Goal: Find specific page/section

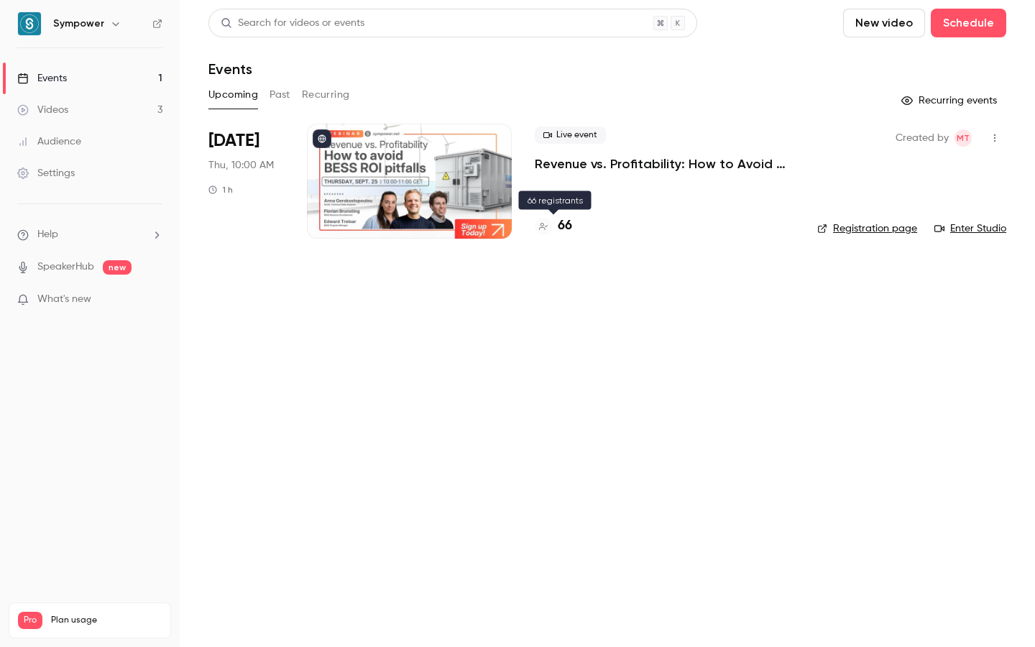
click at [561, 225] on h4 "66" at bounding box center [565, 225] width 14 height 19
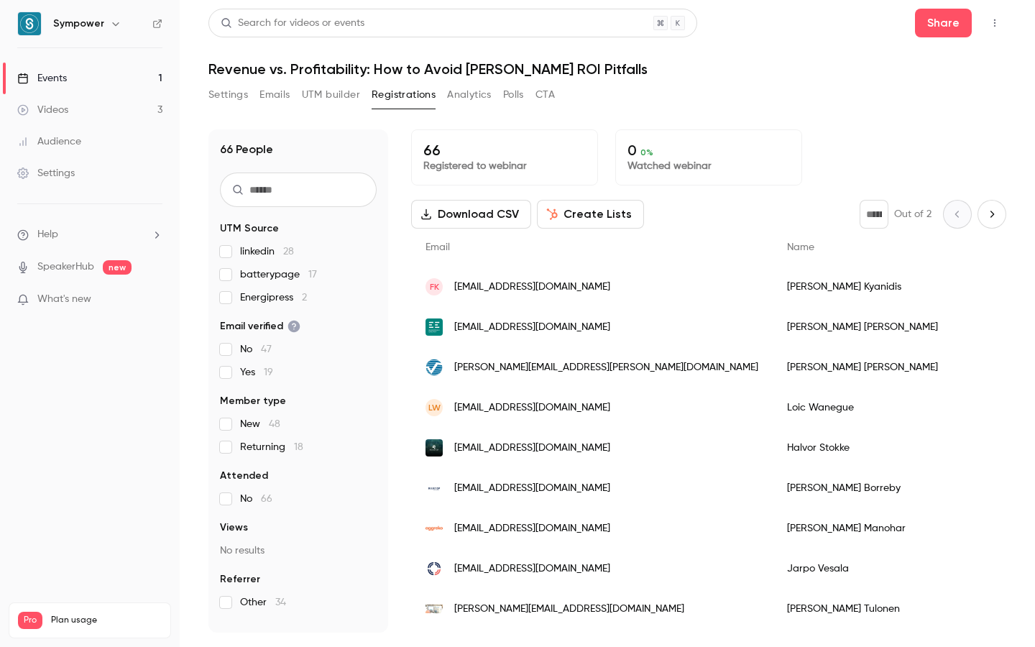
click at [86, 73] on link "Events 1" at bounding box center [90, 79] width 180 height 32
